Goal: Browse casually

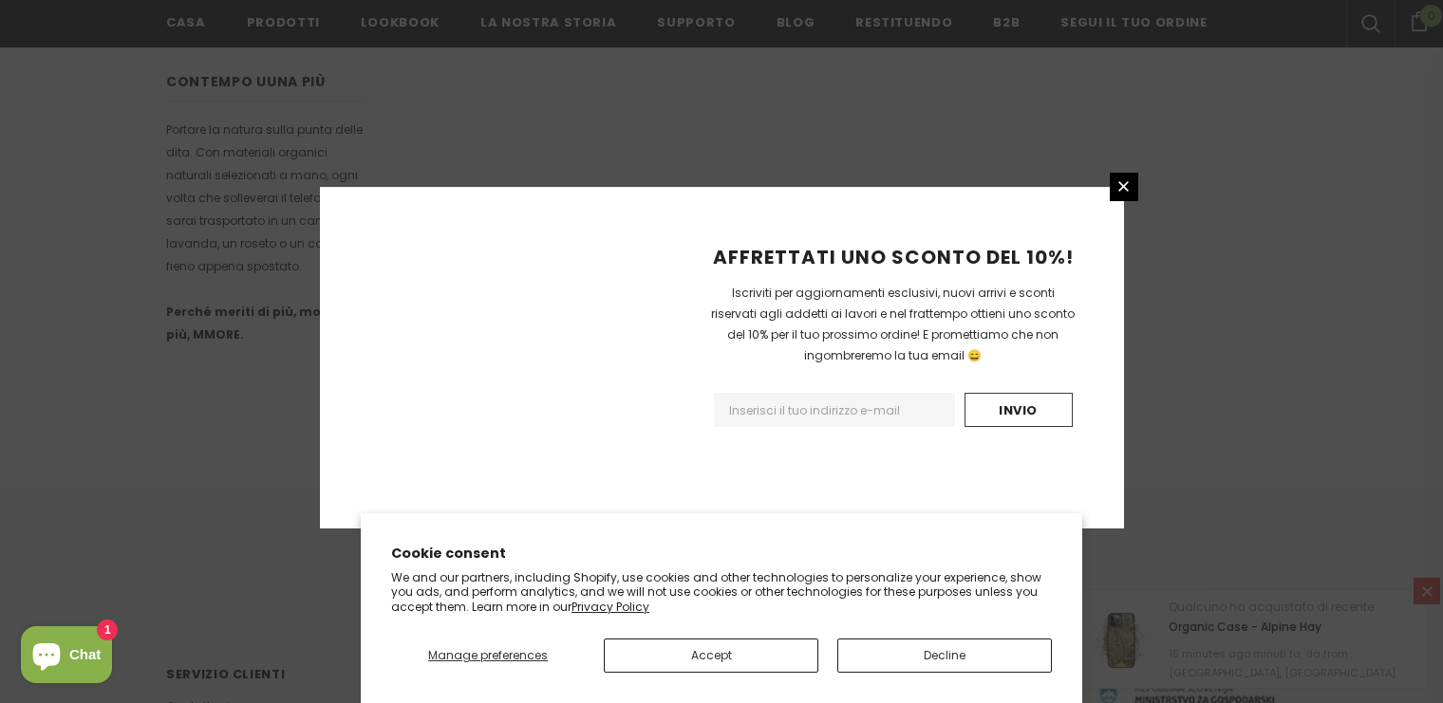
scroll to position [1243, 0]
